Goal: Information Seeking & Learning: Understand process/instructions

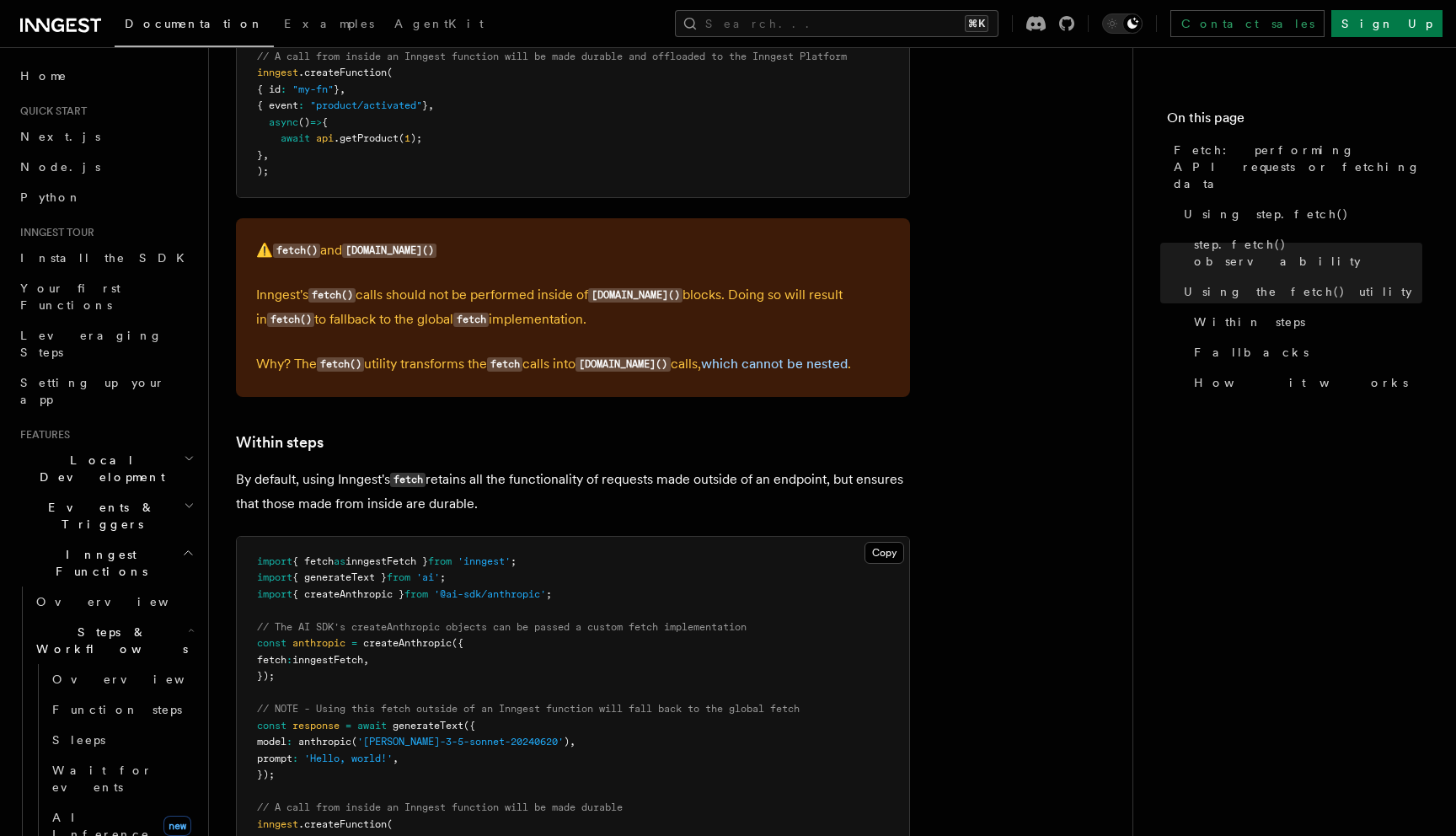
scroll to position [2224, 0]
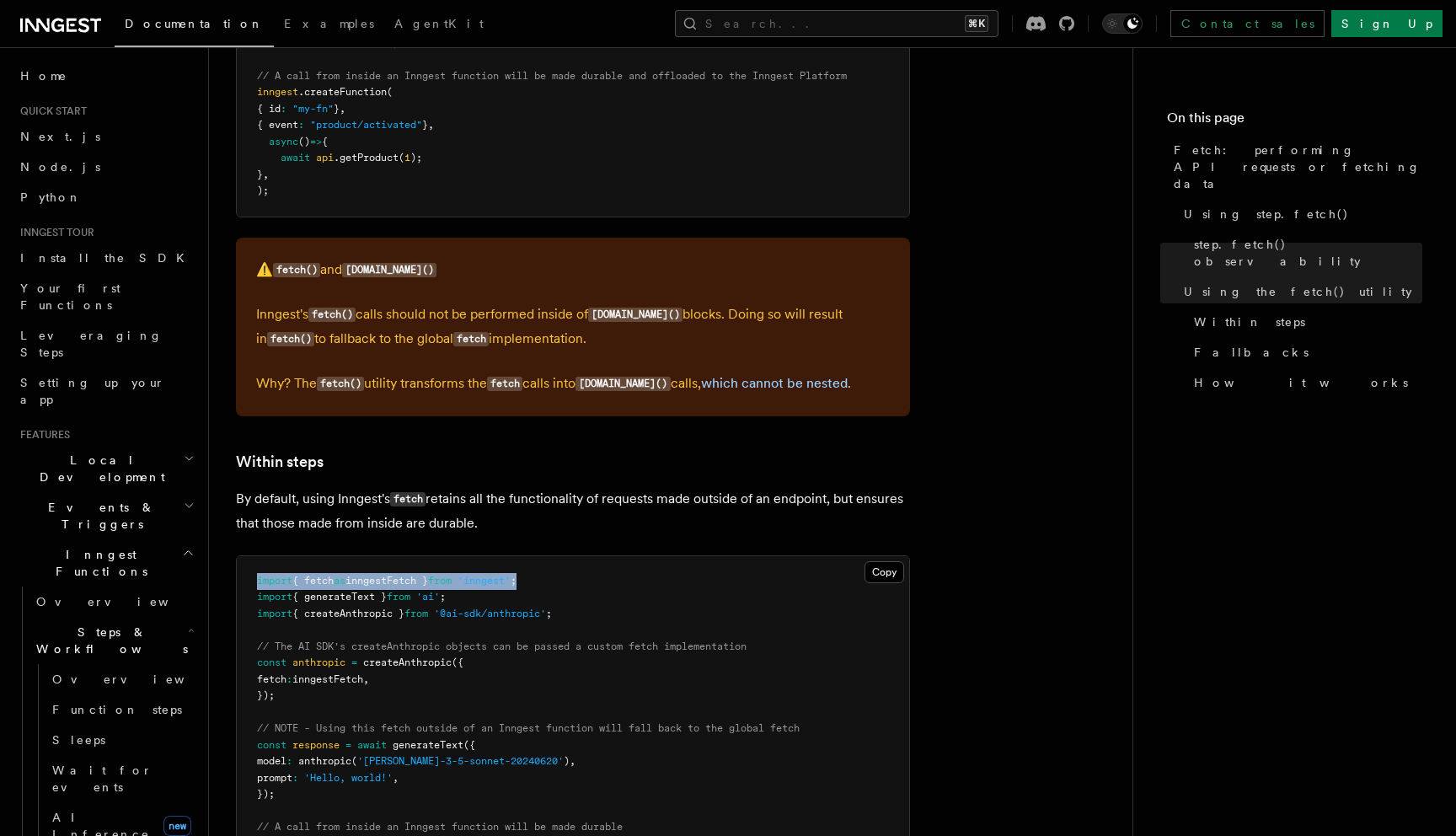
drag, startPoint x: 600, startPoint y: 570, endPoint x: 251, endPoint y: 568, distance: 349.0
click at [251, 568] on pre "import { fetch as inngestFetch } from 'inngest' ; import { generateText } from …" at bounding box center [573, 795] width 673 height 478
copy span "import { fetch as inngestFetch } from 'inngest' ;"
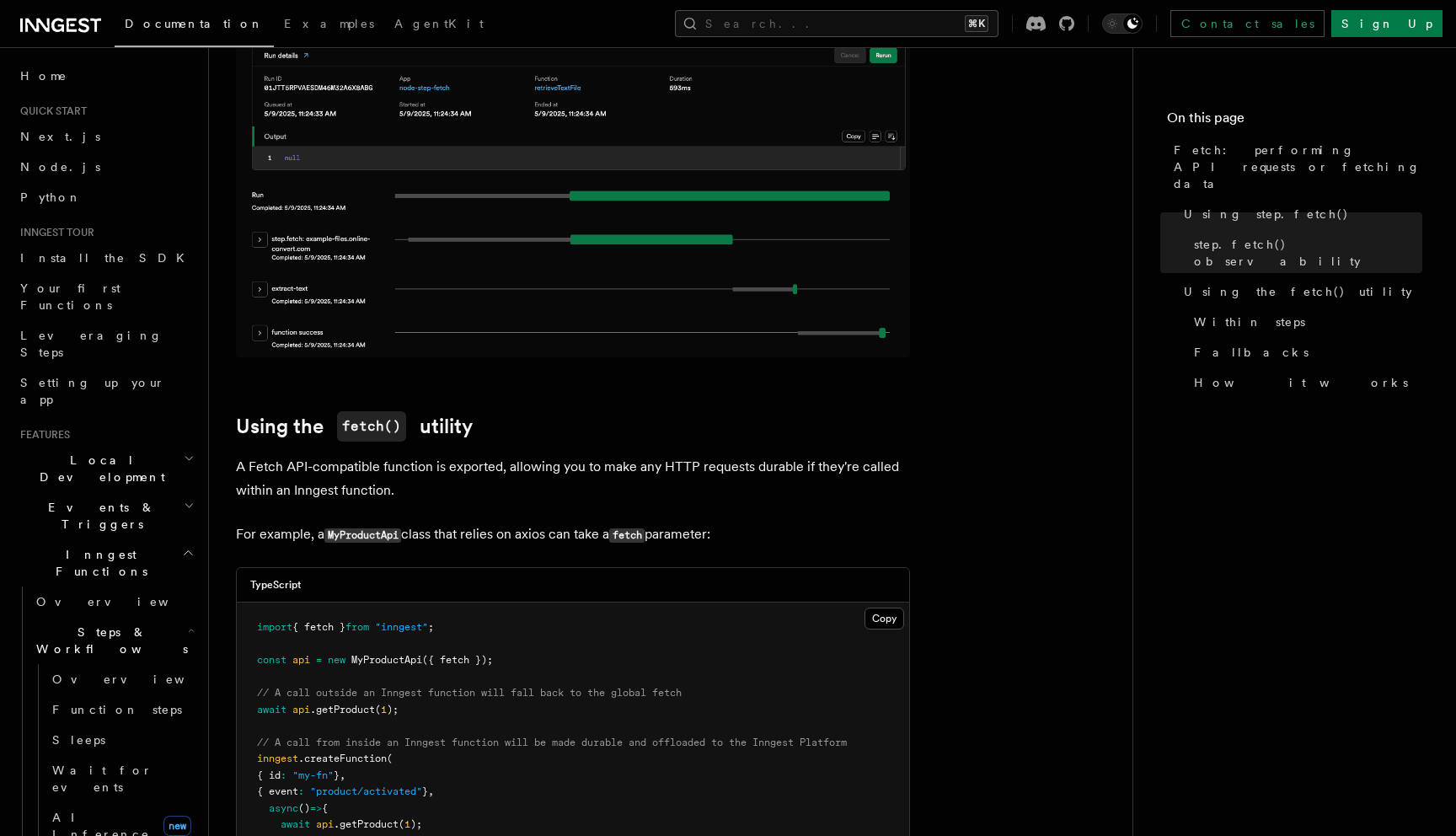
scroll to position [1539, 0]
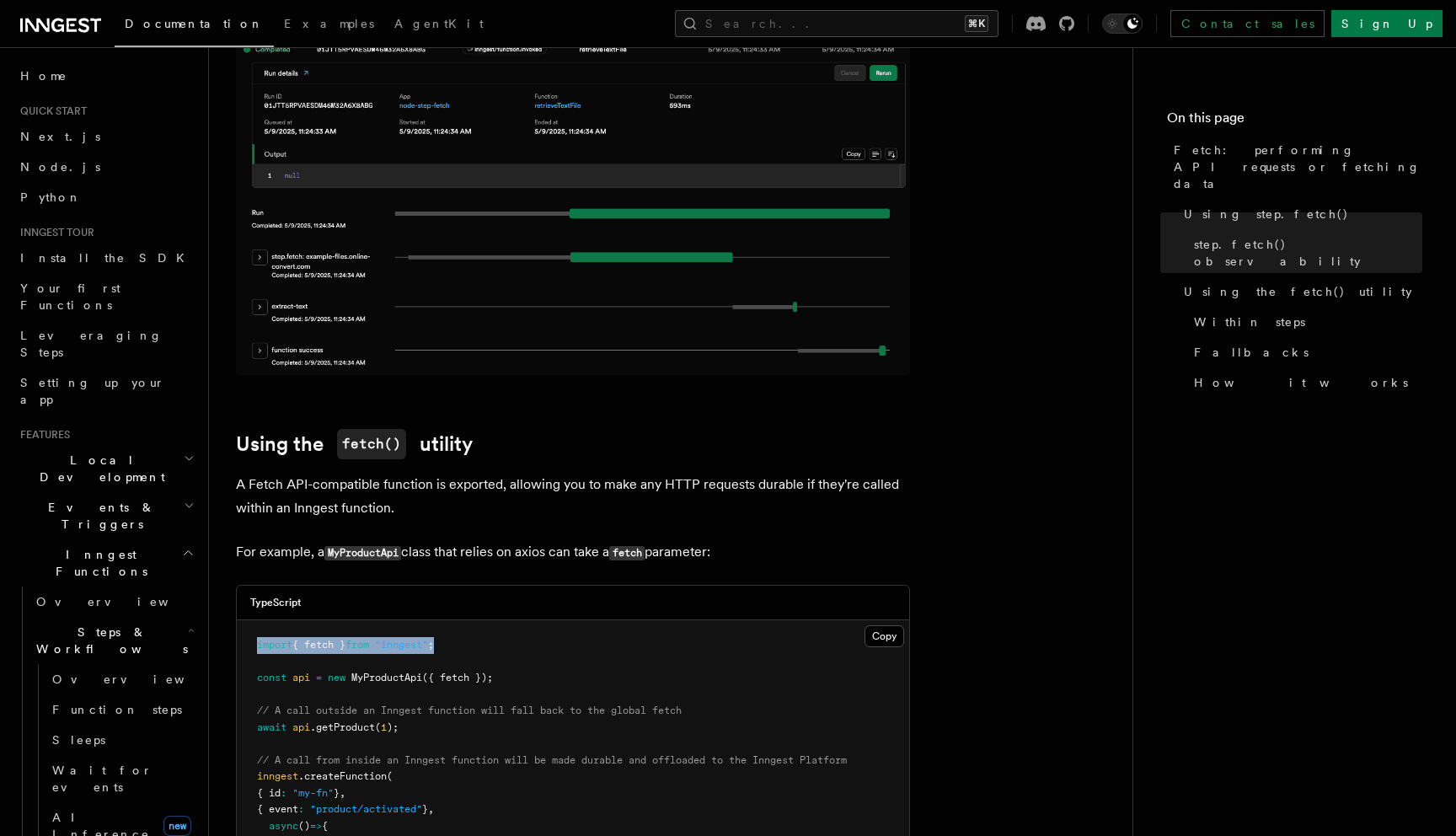
drag, startPoint x: 473, startPoint y: 638, endPoint x: 242, endPoint y: 631, distance: 231.1
click at [242, 631] on pre "import { fetch } from "inngest" ; const api = new MyProductApi ({ fetch }); // …" at bounding box center [573, 761] width 673 height 281
copy span "import { fetch } from "inngest" ;"
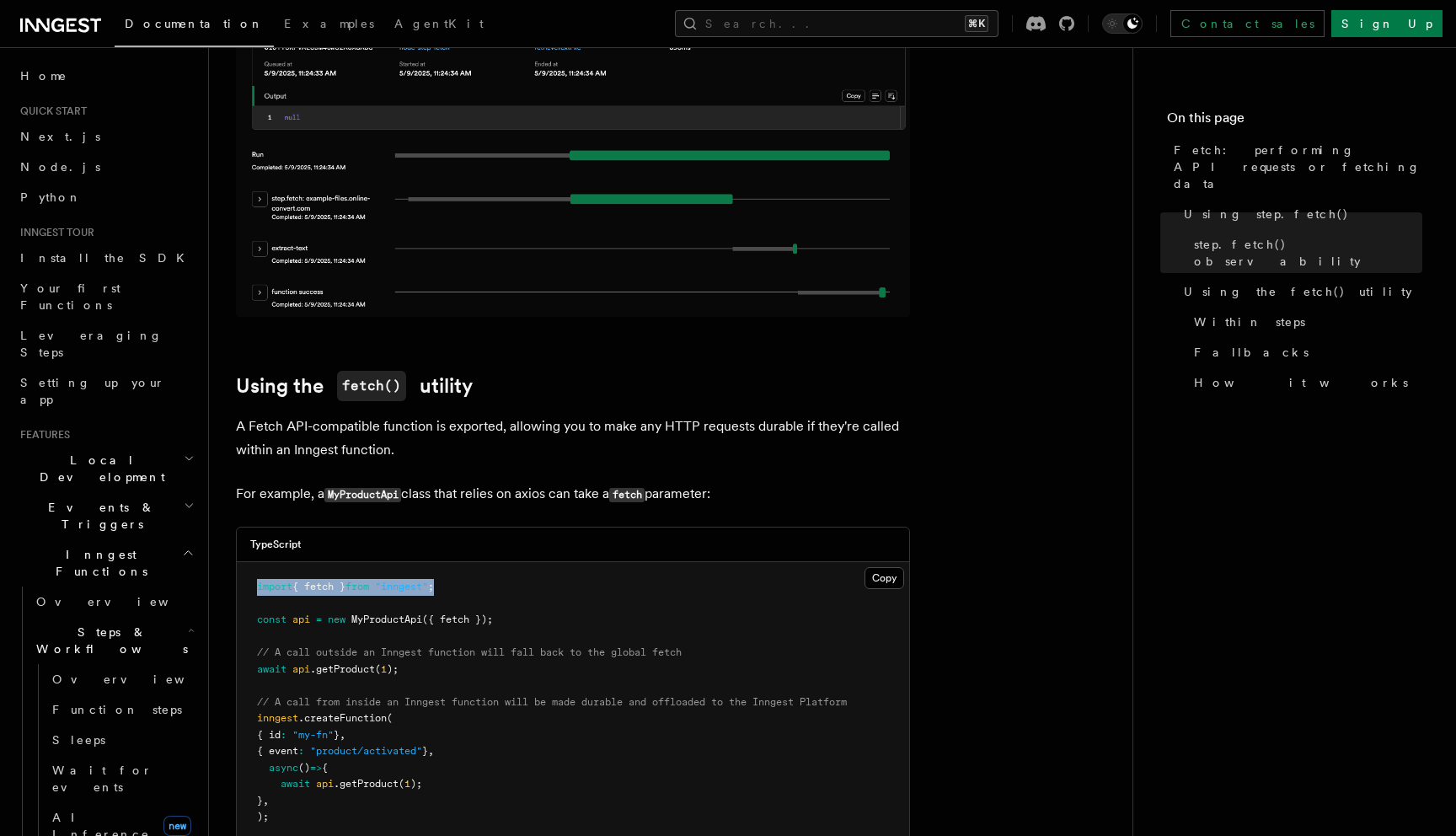
scroll to position [1596, 0]
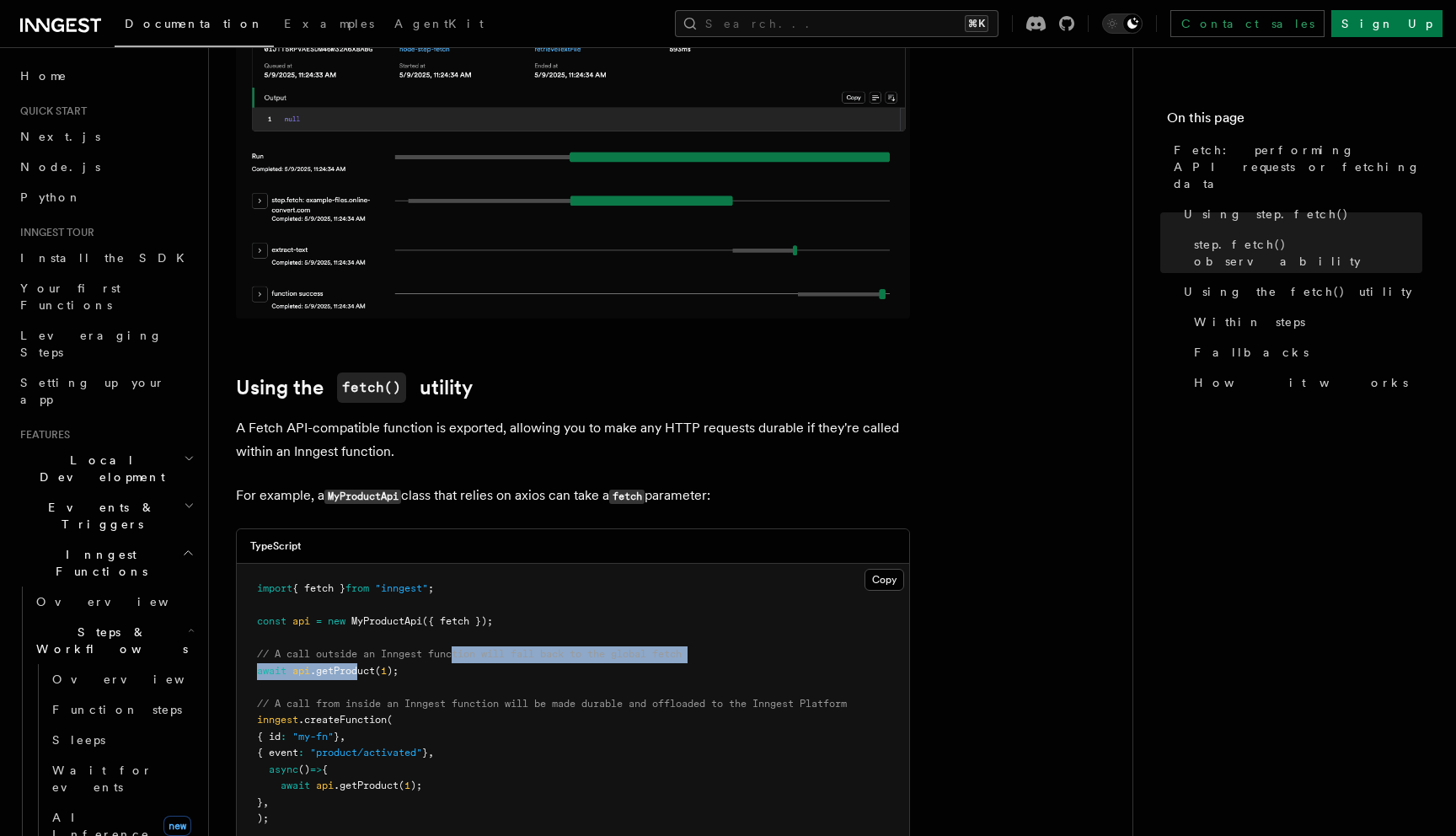
drag, startPoint x: 359, startPoint y: 655, endPoint x: 455, endPoint y: 649, distance: 96.2
click at [455, 649] on pre "import { fetch } from "inngest" ; const api = new MyProductApi ({ fetch }); // …" at bounding box center [573, 704] width 673 height 281
click at [528, 655] on pre "import { fetch } from "inngest" ; const api = new MyProductApi ({ fetch }); // …" at bounding box center [573, 704] width 673 height 281
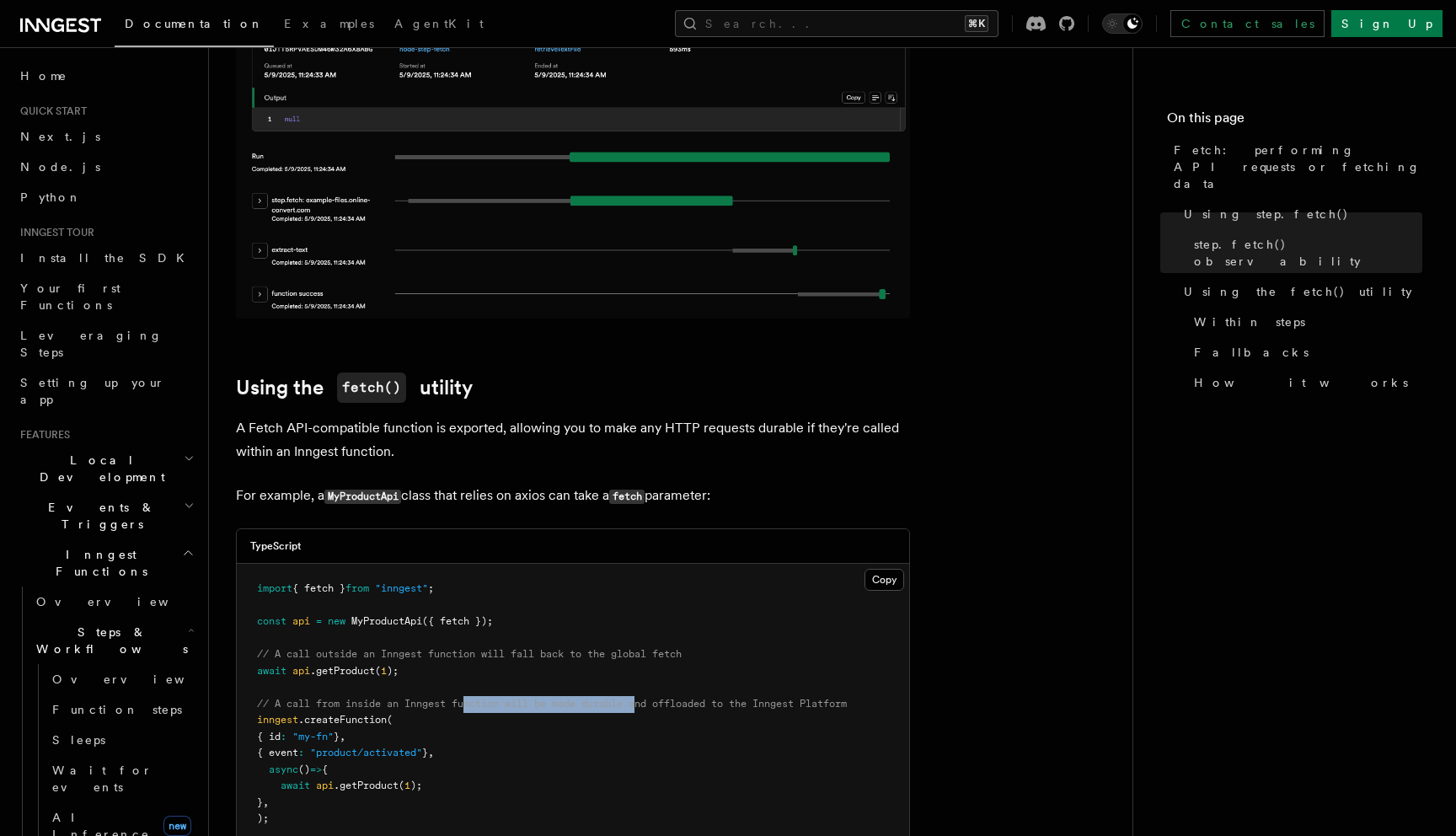
drag, startPoint x: 467, startPoint y: 693, endPoint x: 644, endPoint y: 697, distance: 177.0
click at [645, 697] on pre "import { fetch } from "inngest" ; const api = new MyProductApi ({ fetch }); // …" at bounding box center [573, 704] width 673 height 281
click at [847, 698] on span "// A call from inside an Inngest function will be made durable and offloaded to…" at bounding box center [552, 704] width 590 height 11
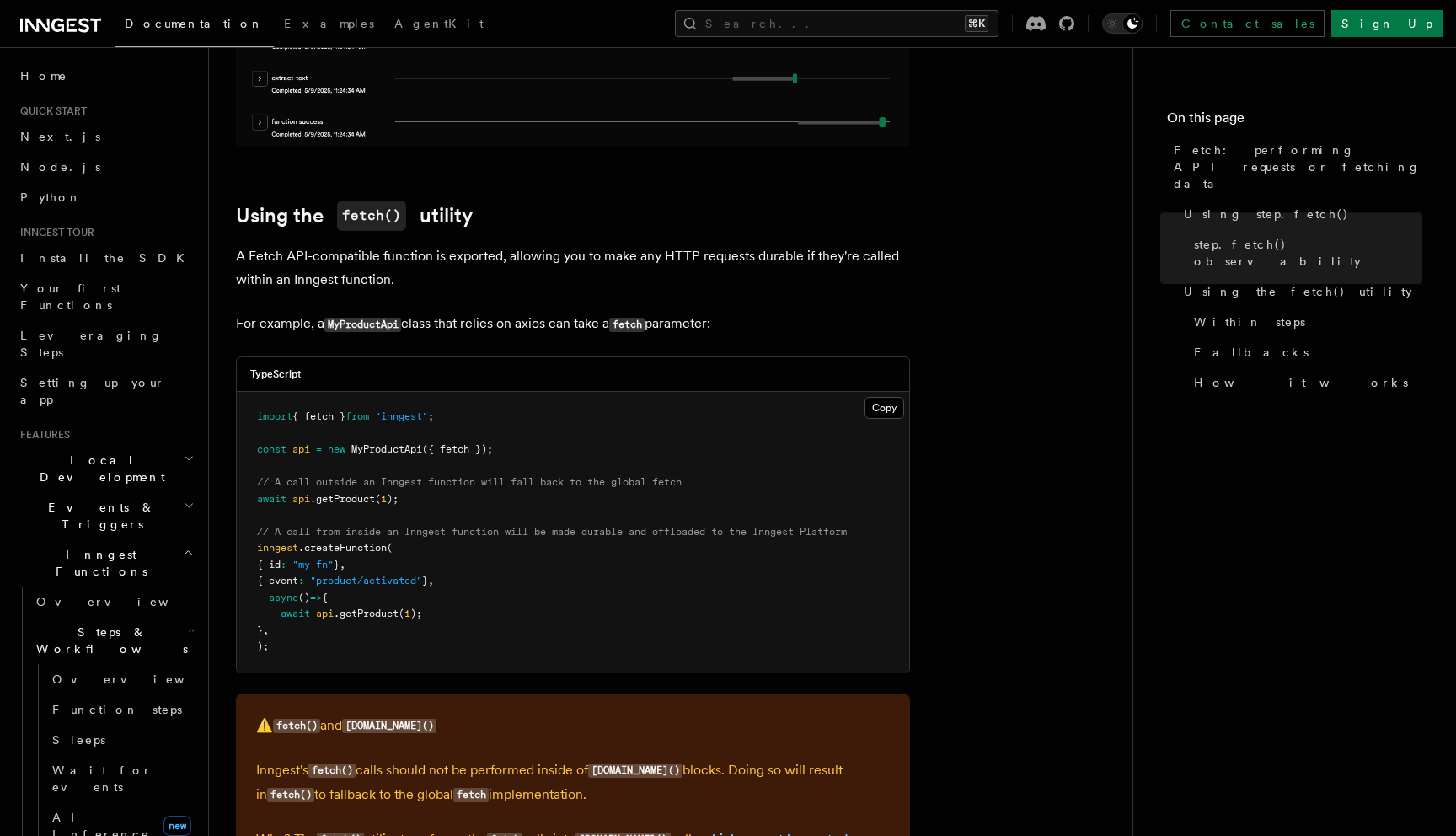
scroll to position [1737, 0]
